Goal: Task Accomplishment & Management: Use online tool/utility

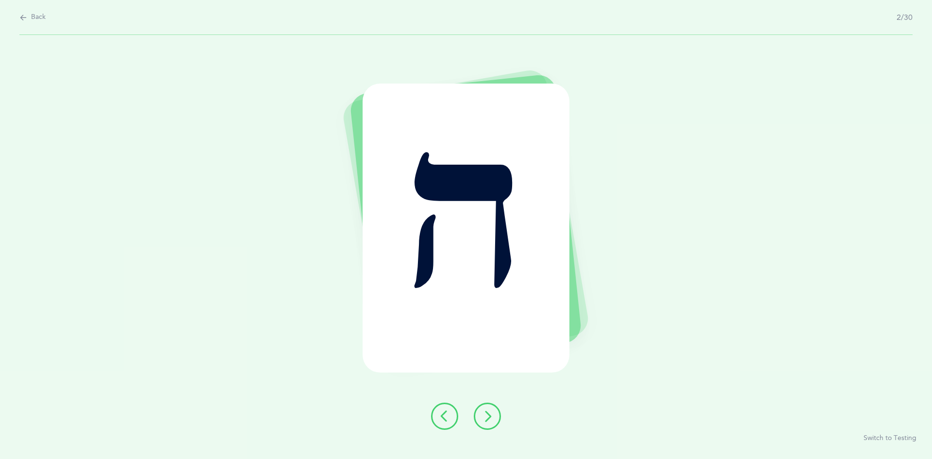
click at [483, 411] on icon at bounding box center [488, 416] width 12 height 12
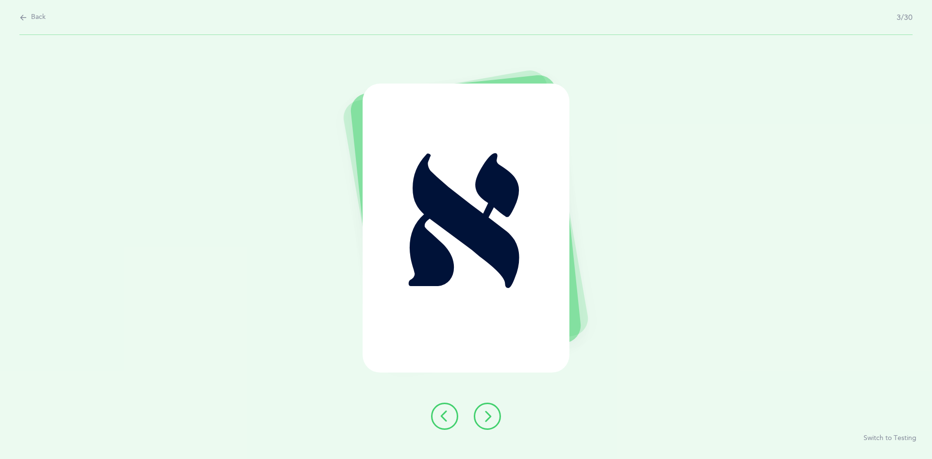
click at [486, 412] on icon at bounding box center [488, 416] width 12 height 12
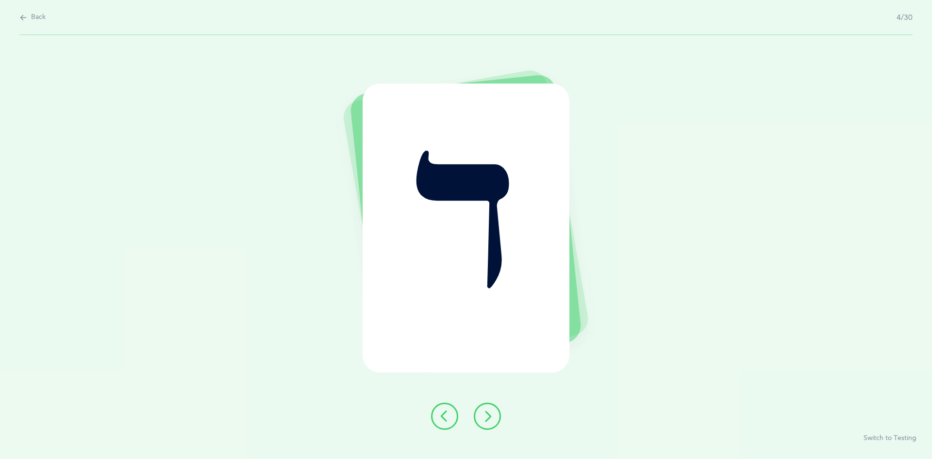
click at [488, 414] on icon at bounding box center [488, 416] width 12 height 12
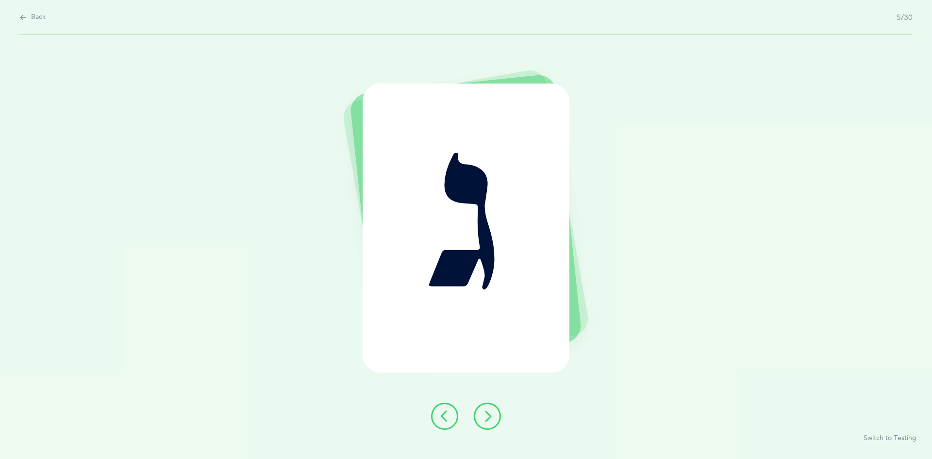
click at [487, 409] on button at bounding box center [487, 415] width 27 height 27
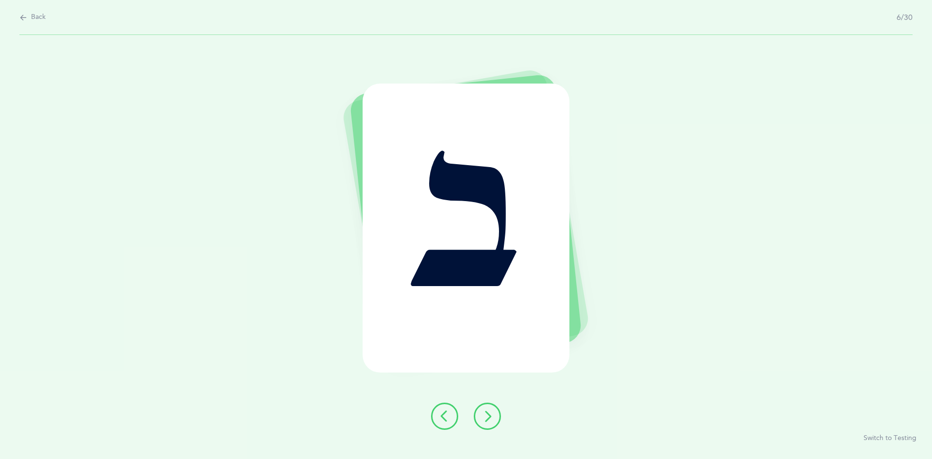
click at [481, 393] on div "ב Switch to Testing" at bounding box center [466, 247] width 932 height 424
click at [487, 408] on button at bounding box center [487, 415] width 27 height 27
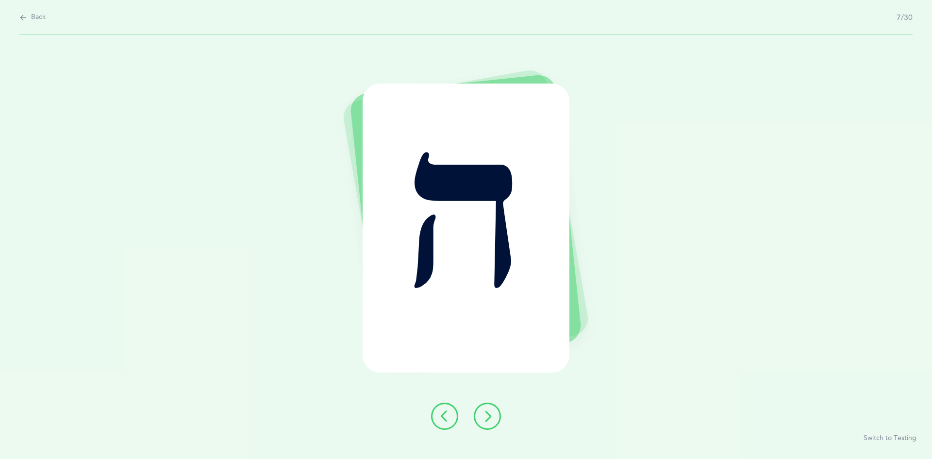
click at [489, 408] on button at bounding box center [487, 415] width 27 height 27
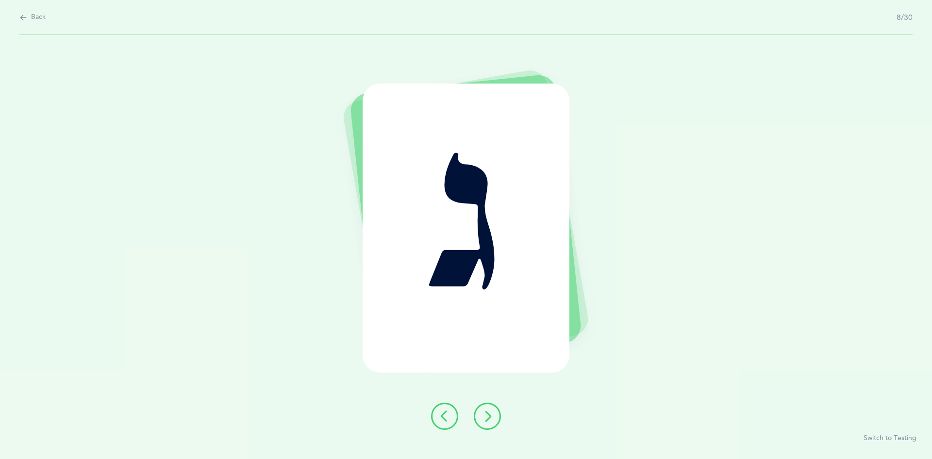
click at [486, 409] on button at bounding box center [487, 415] width 27 height 27
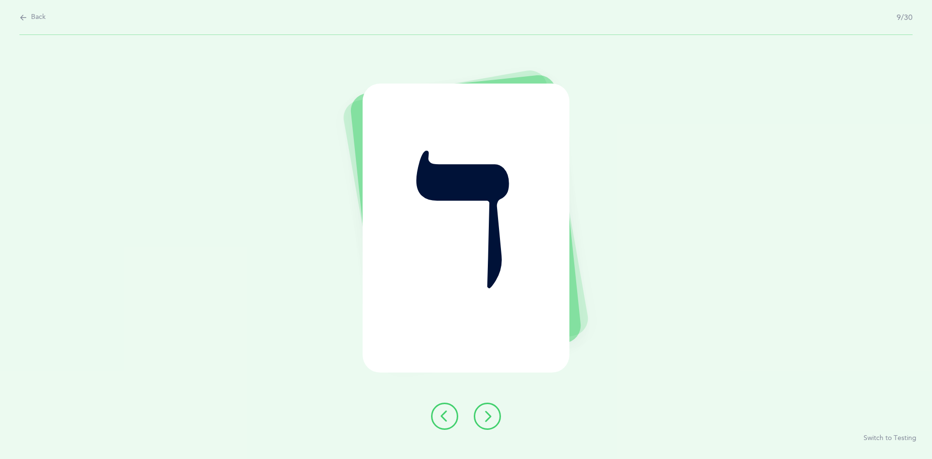
click at [487, 414] on icon at bounding box center [488, 416] width 12 height 12
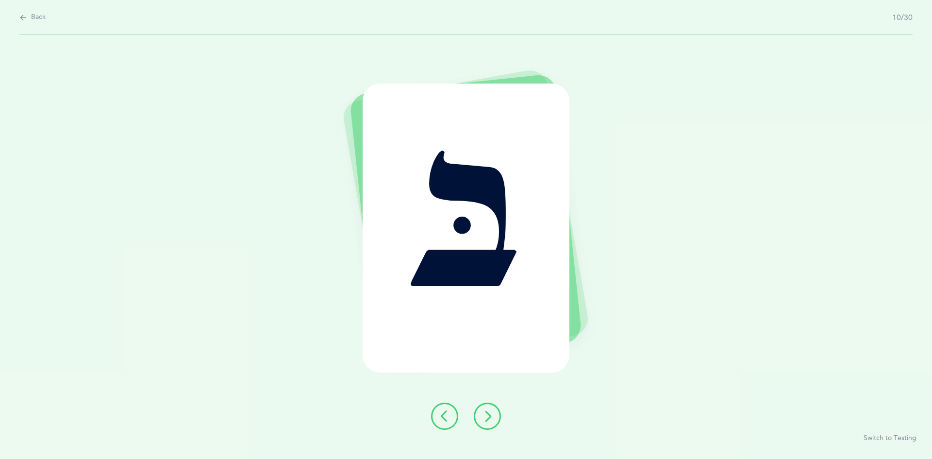
click at [488, 412] on icon at bounding box center [488, 416] width 12 height 12
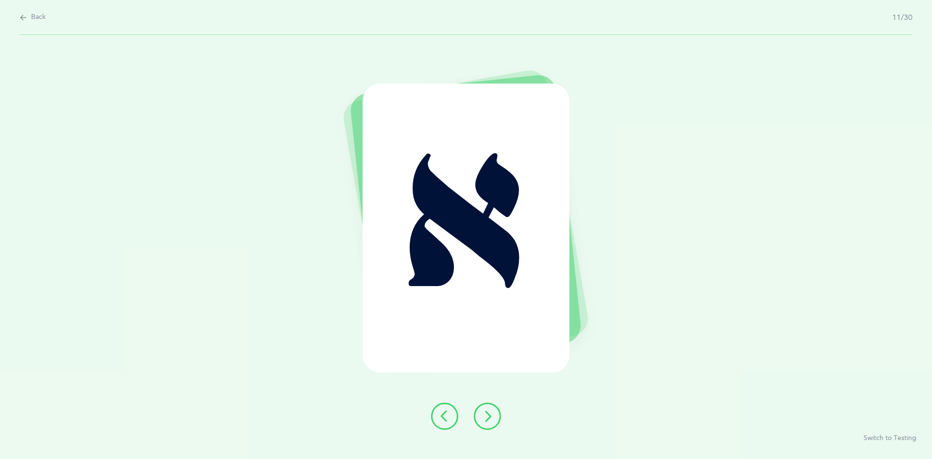
click at [489, 409] on button at bounding box center [487, 415] width 27 height 27
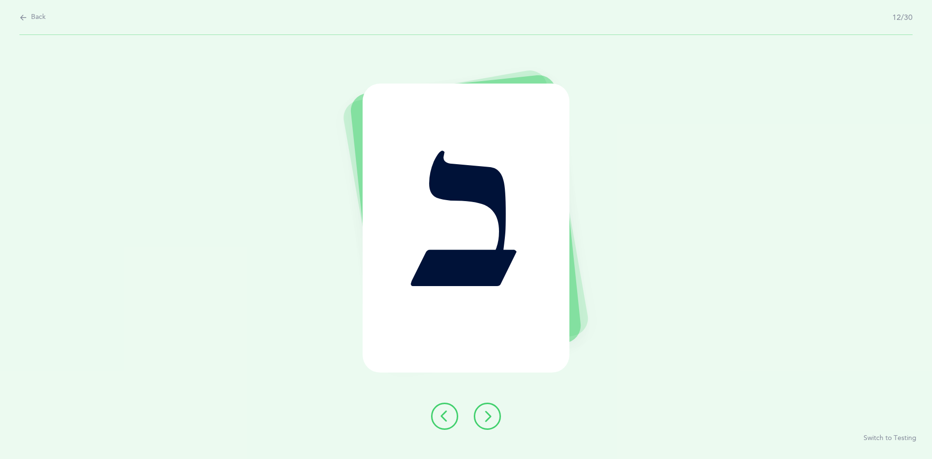
click at [484, 407] on button at bounding box center [487, 415] width 27 height 27
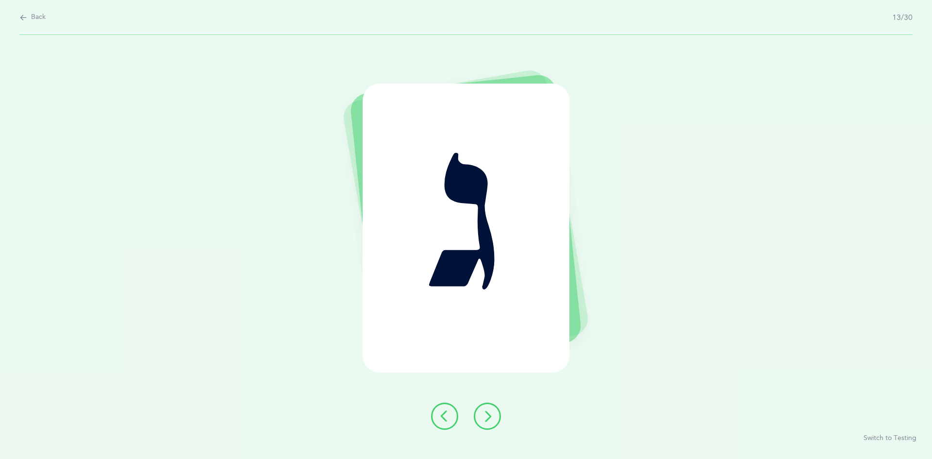
click at [481, 412] on button at bounding box center [487, 415] width 27 height 27
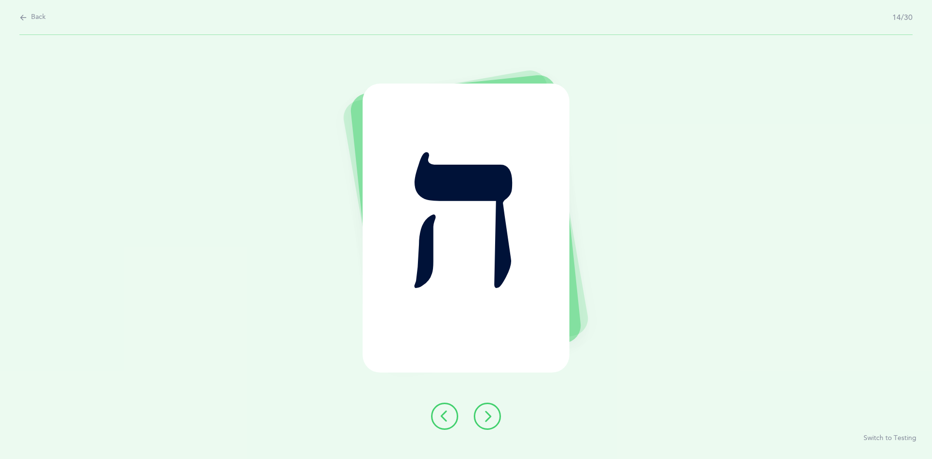
click at [481, 410] on button at bounding box center [487, 415] width 27 height 27
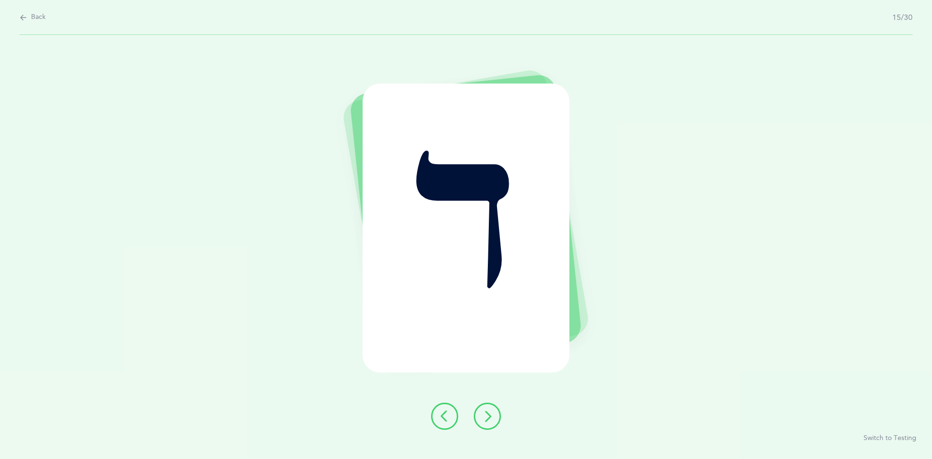
click at [486, 405] on button at bounding box center [487, 415] width 27 height 27
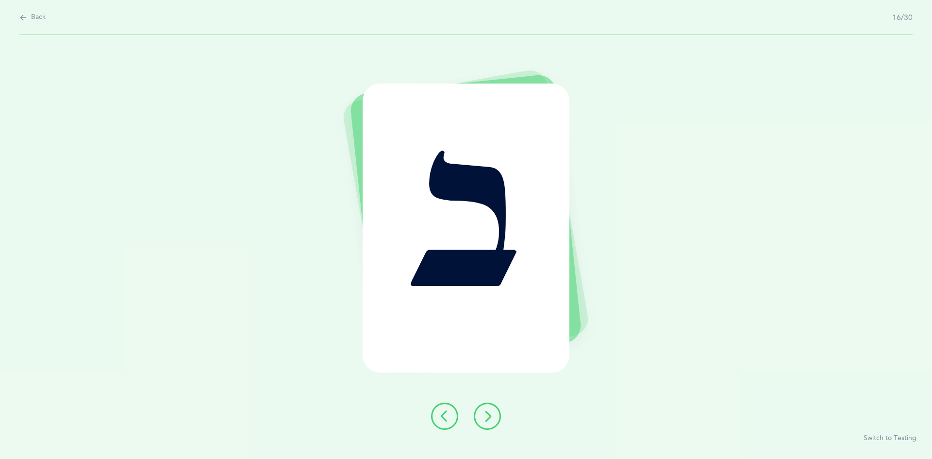
click at [484, 412] on icon at bounding box center [488, 416] width 12 height 12
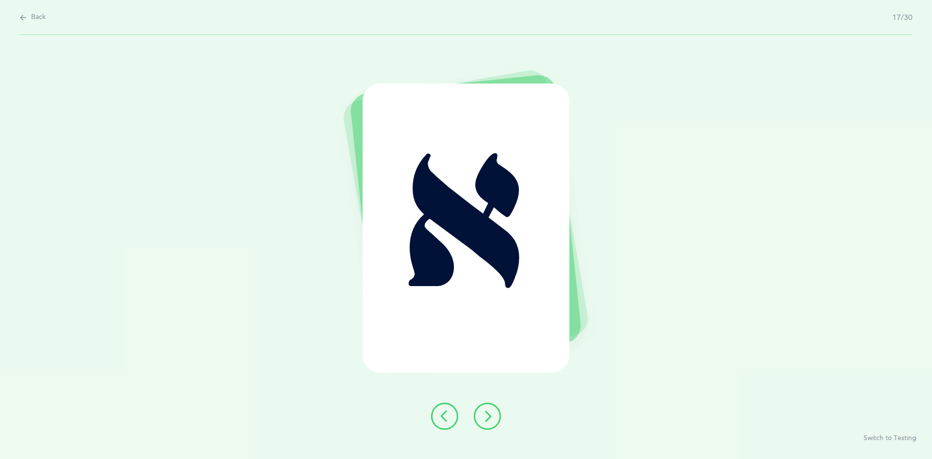
click at [489, 412] on icon at bounding box center [488, 416] width 12 height 12
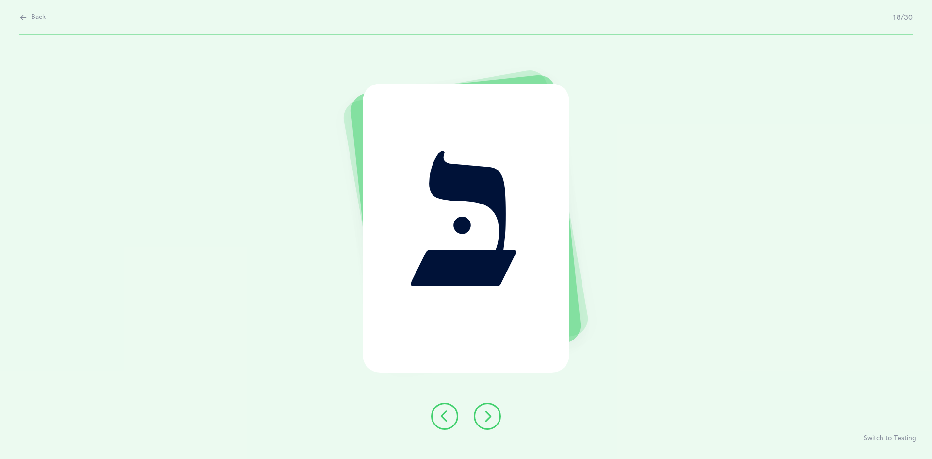
click at [489, 413] on icon at bounding box center [488, 416] width 12 height 12
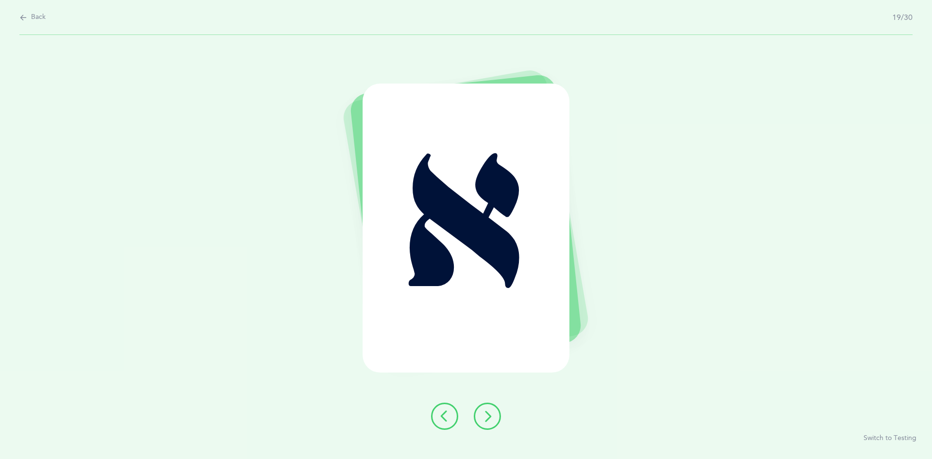
click at [489, 413] on icon at bounding box center [488, 416] width 12 height 12
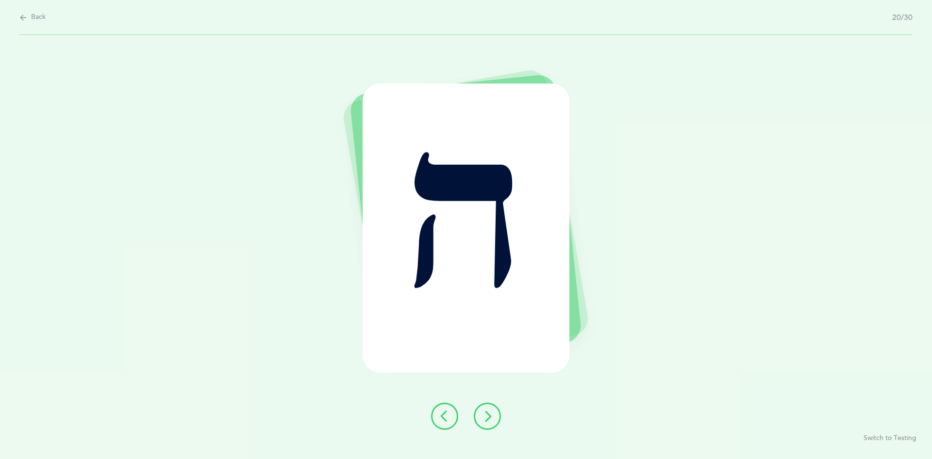
click at [489, 416] on icon at bounding box center [488, 416] width 12 height 12
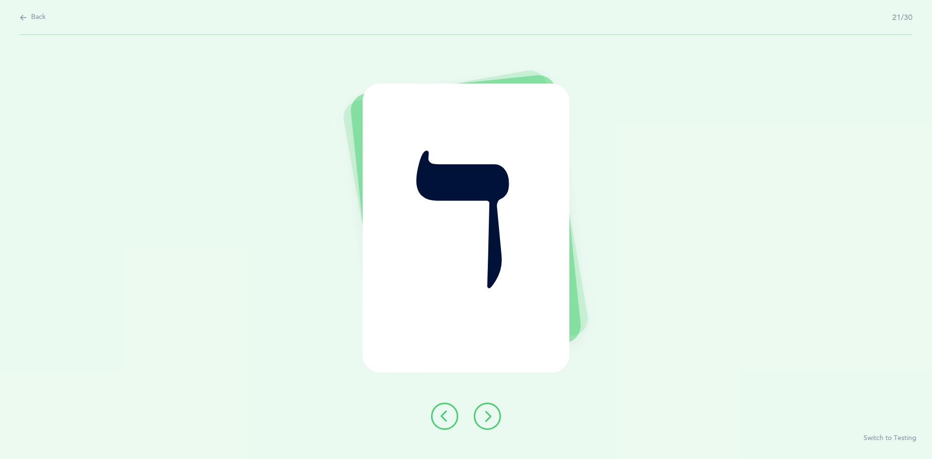
click at [487, 418] on icon at bounding box center [488, 416] width 12 height 12
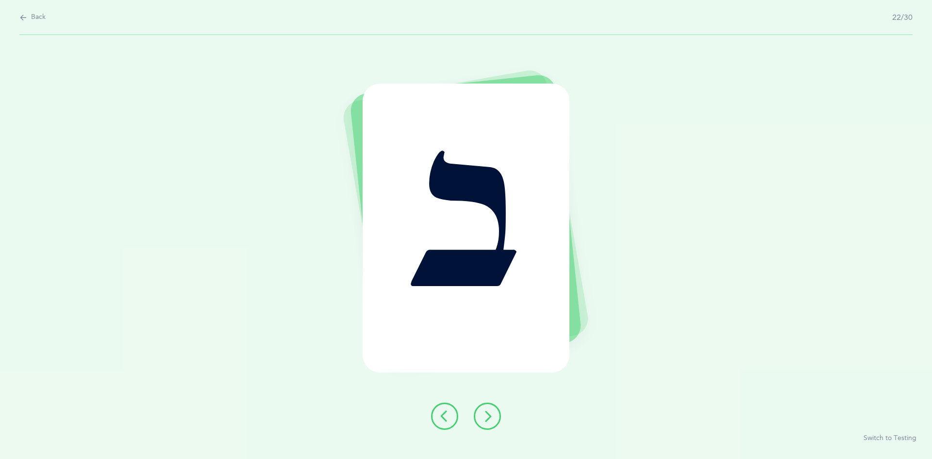
click at [490, 419] on icon at bounding box center [488, 416] width 12 height 12
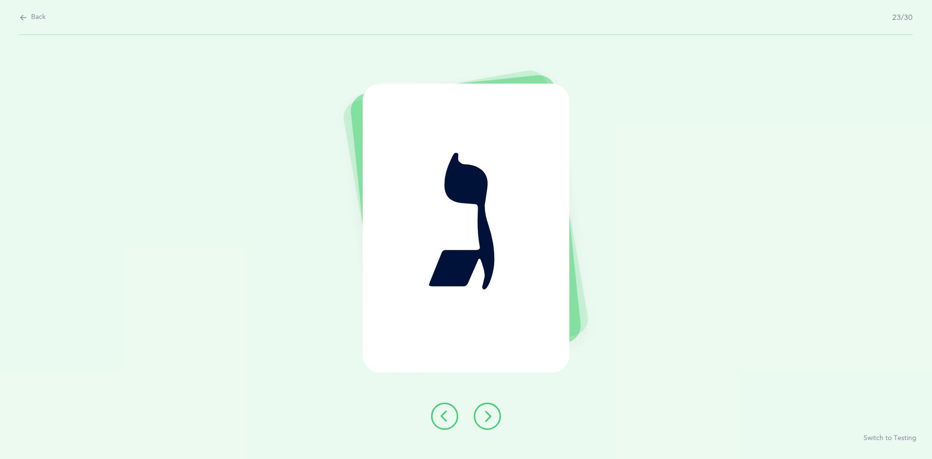
click at [489, 411] on icon at bounding box center [488, 416] width 12 height 12
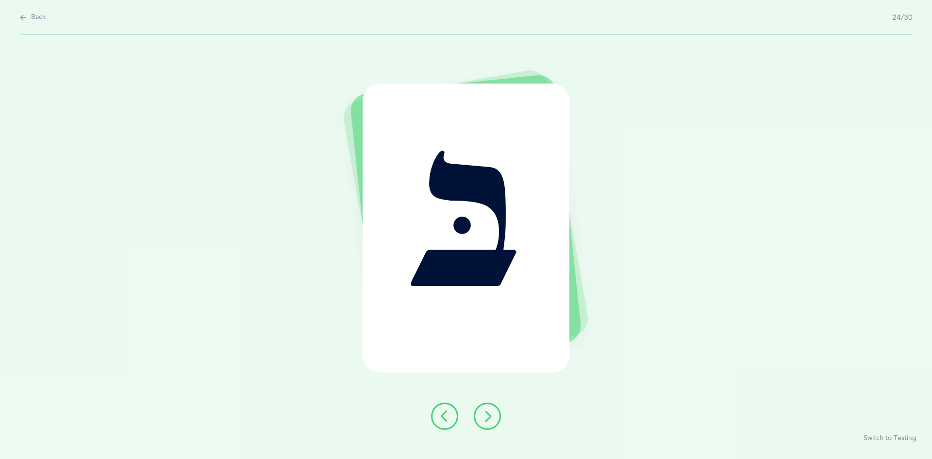
click at [487, 410] on button at bounding box center [487, 415] width 27 height 27
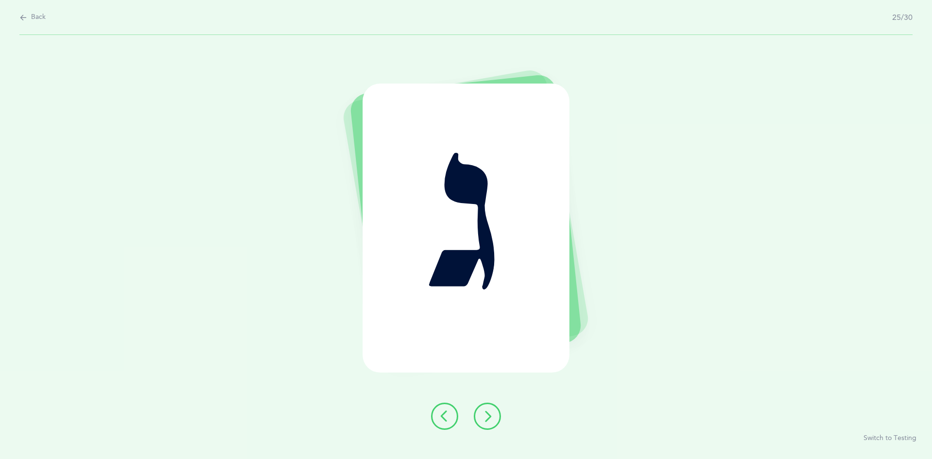
click at [489, 413] on icon at bounding box center [488, 416] width 12 height 12
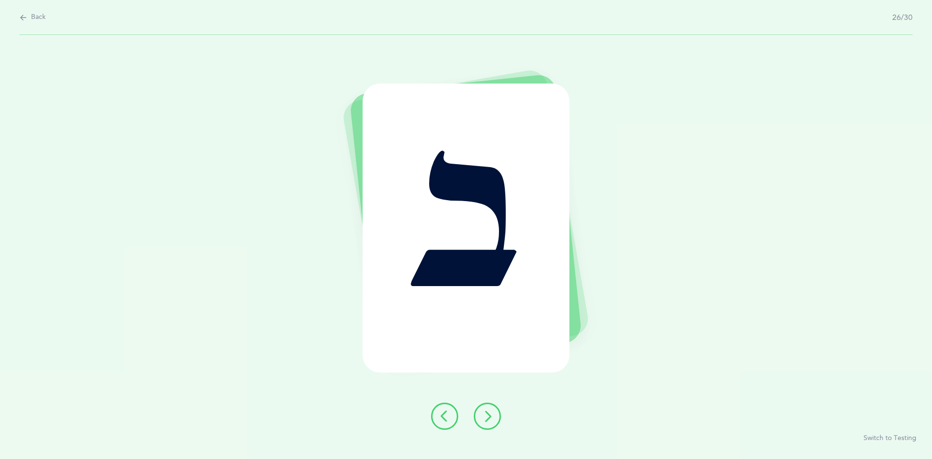
click at [486, 411] on icon at bounding box center [488, 416] width 12 height 12
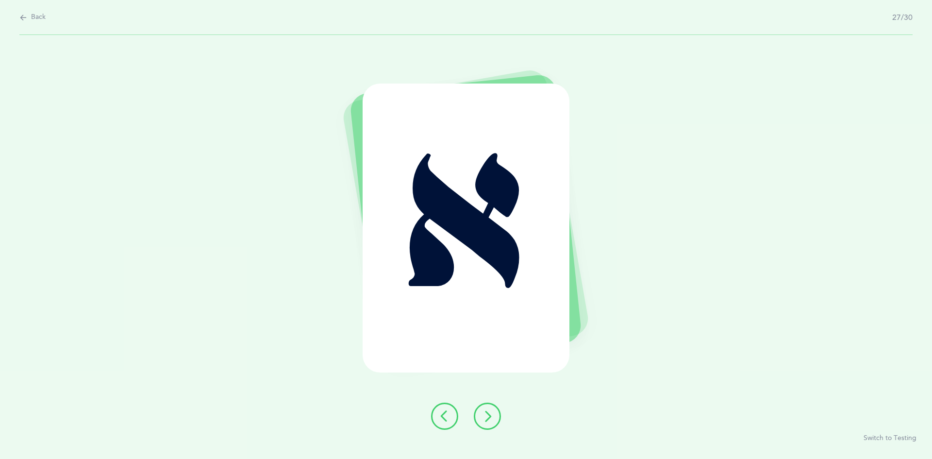
click at [487, 414] on icon at bounding box center [488, 416] width 12 height 12
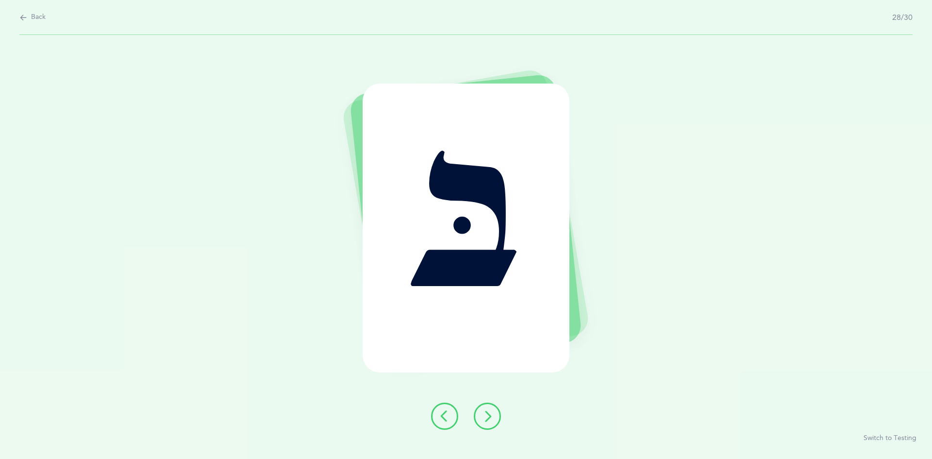
click at [488, 411] on icon at bounding box center [488, 416] width 12 height 12
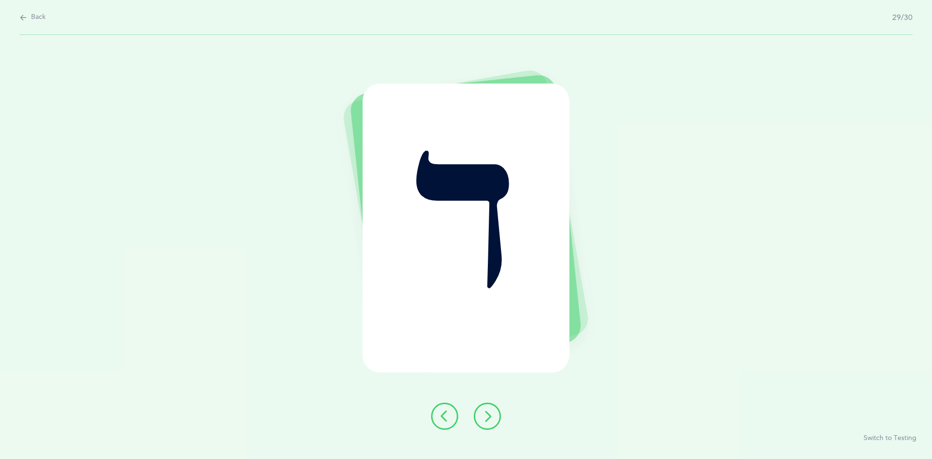
click at [487, 410] on button at bounding box center [487, 415] width 27 height 27
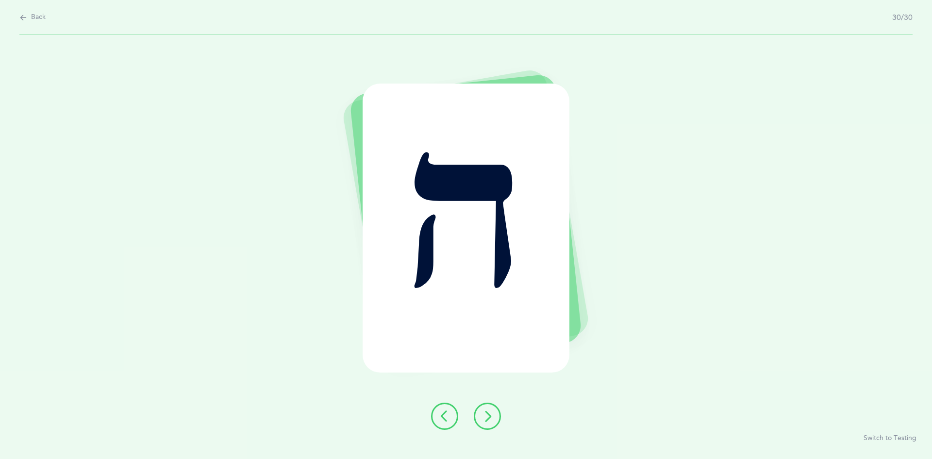
click at [487, 414] on icon at bounding box center [488, 416] width 12 height 12
